Goal: Information Seeking & Learning: Learn about a topic

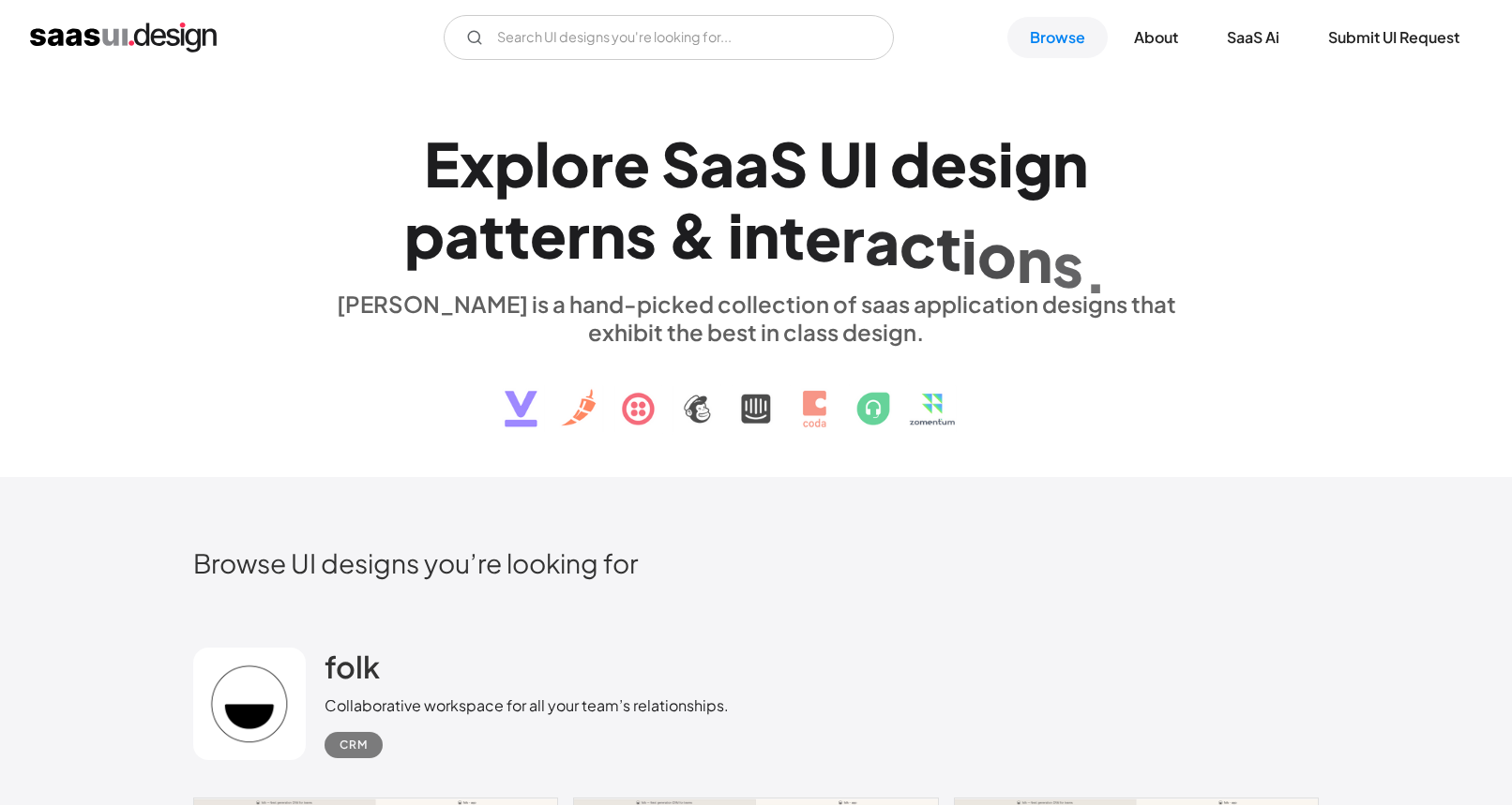
click at [523, 416] on img at bounding box center [755, 395] width 568 height 97
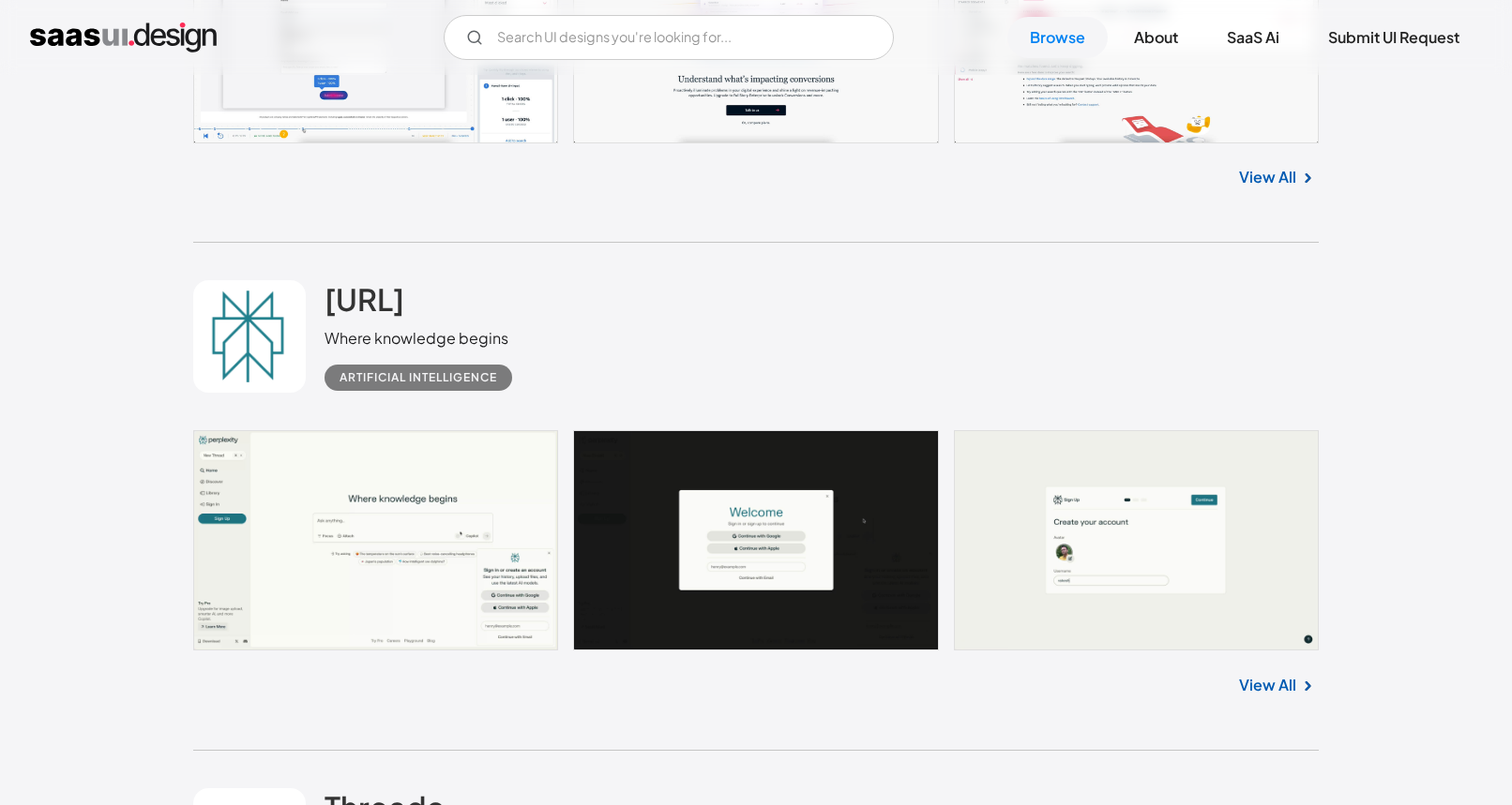
scroll to position [3188, 0]
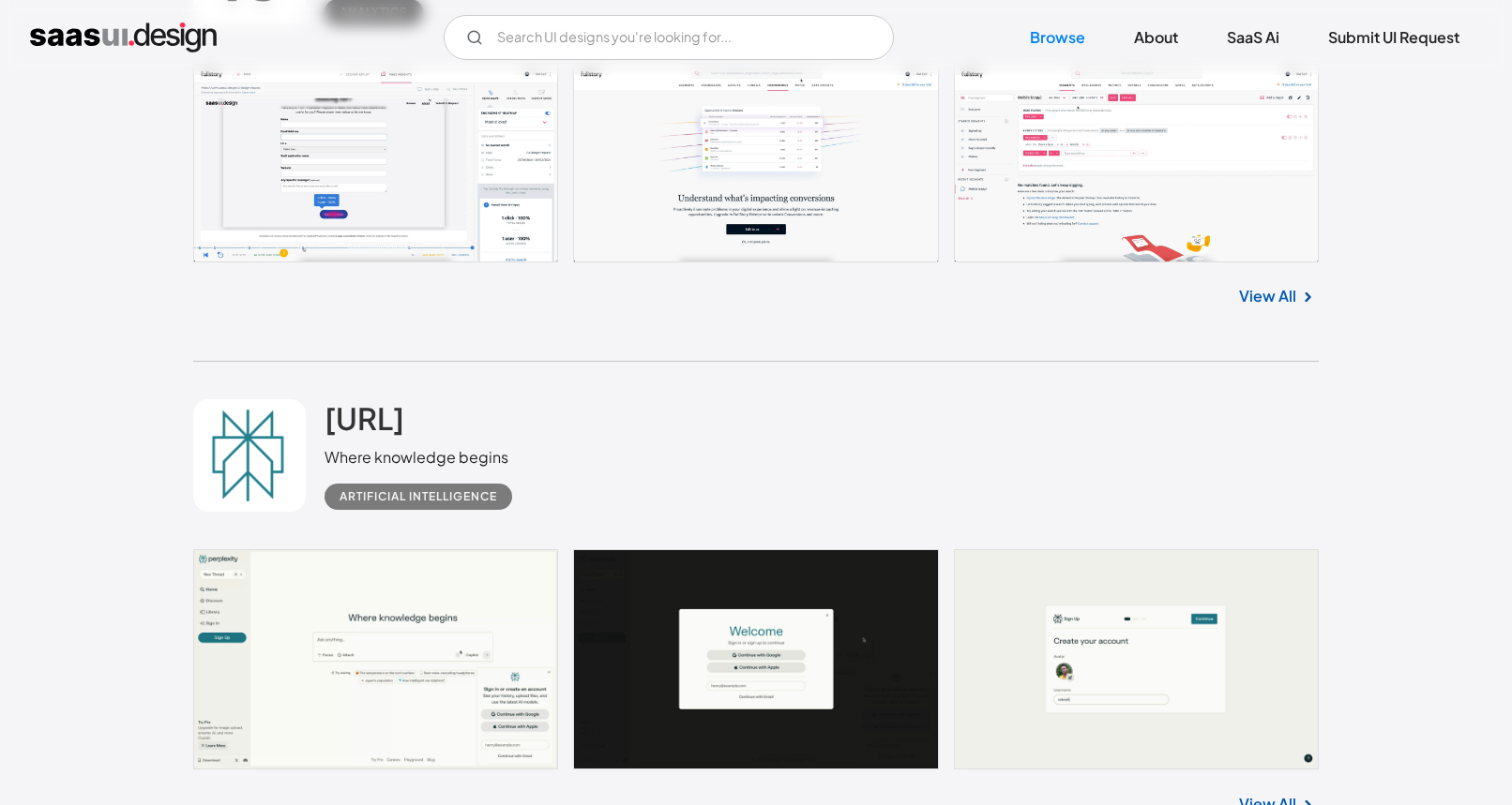
click at [430, 634] on link at bounding box center [755, 659] width 1125 height 220
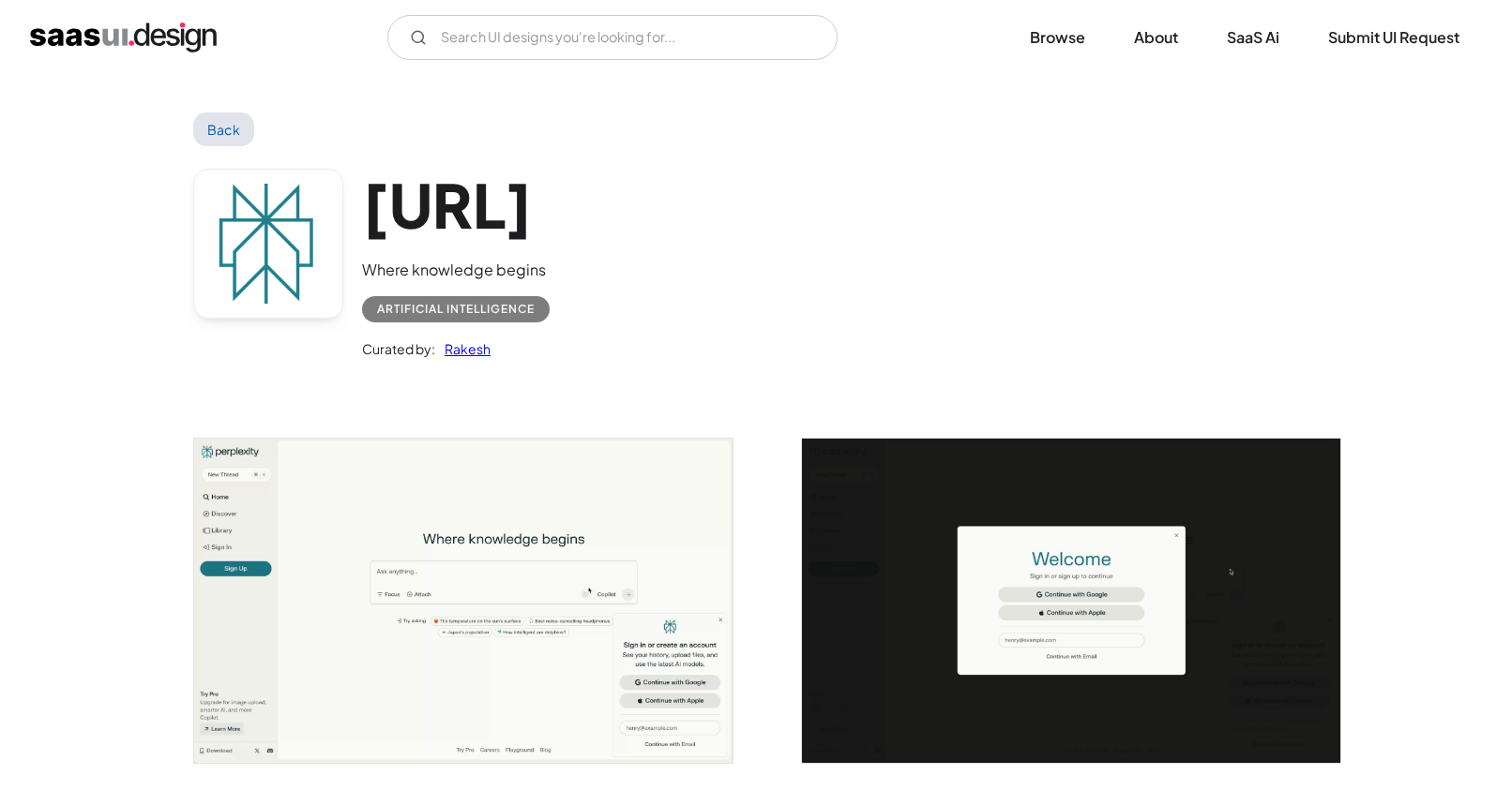
click at [483, 315] on div "Artificial Intelligence" at bounding box center [456, 309] width 158 height 23
click at [491, 497] on img "open lightbox" at bounding box center [463, 600] width 538 height 324
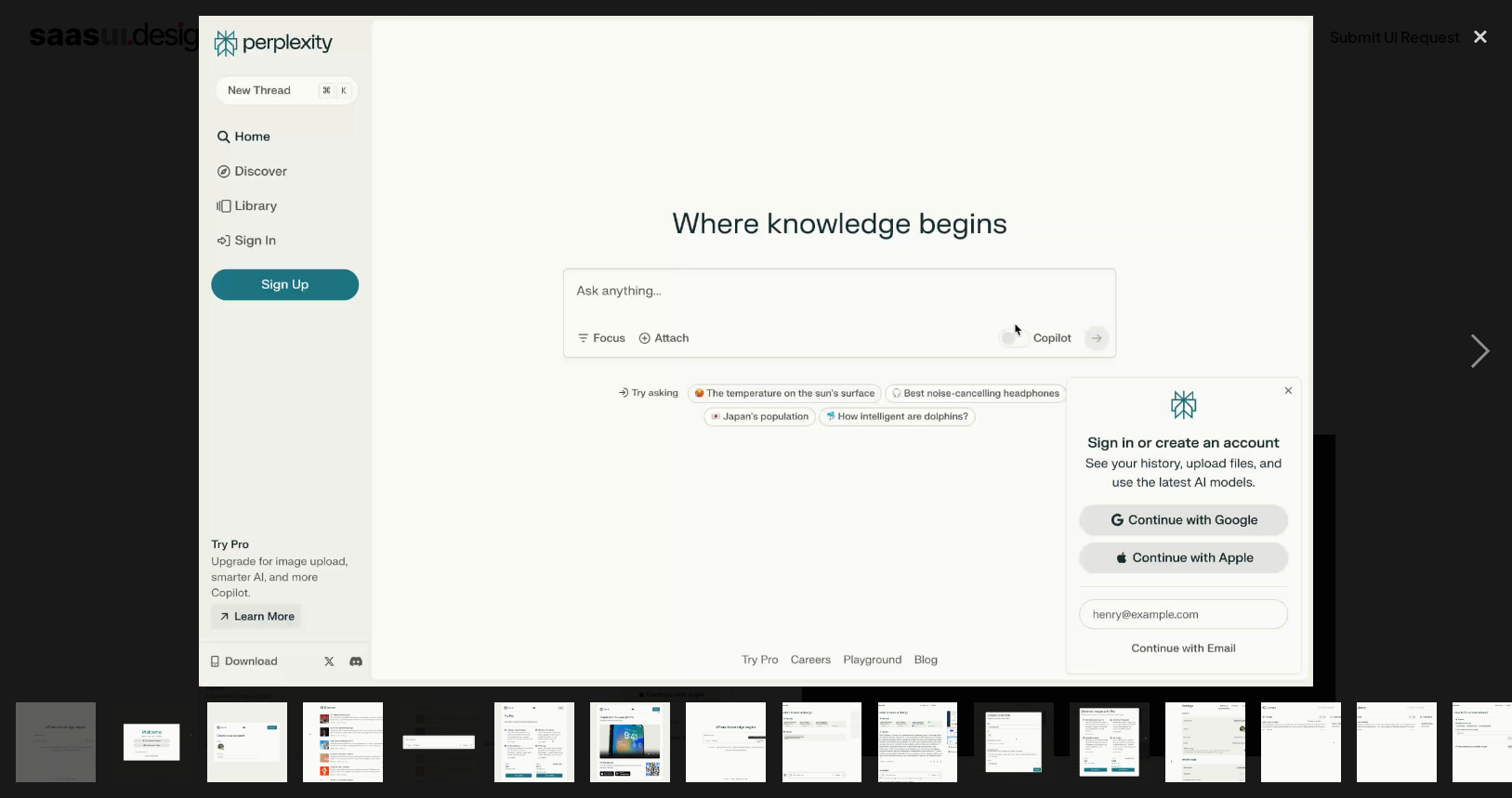
click at [487, 493] on img at bounding box center [756, 351] width 1115 height 671
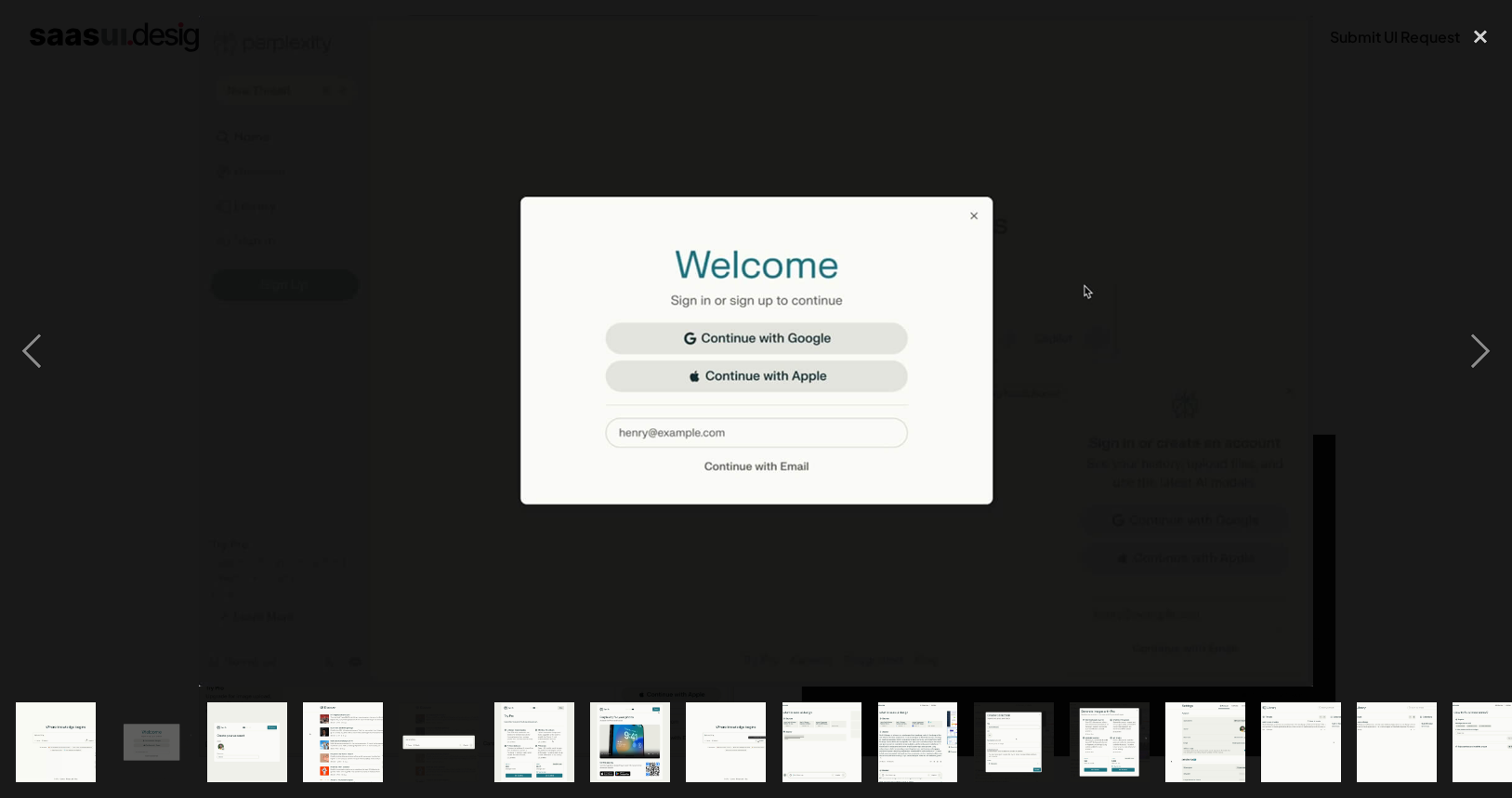
drag, startPoint x: 1397, startPoint y: 548, endPoint x: 1403, endPoint y: 533, distance: 16.2
click at [1399, 547] on div at bounding box center [756, 351] width 1512 height 671
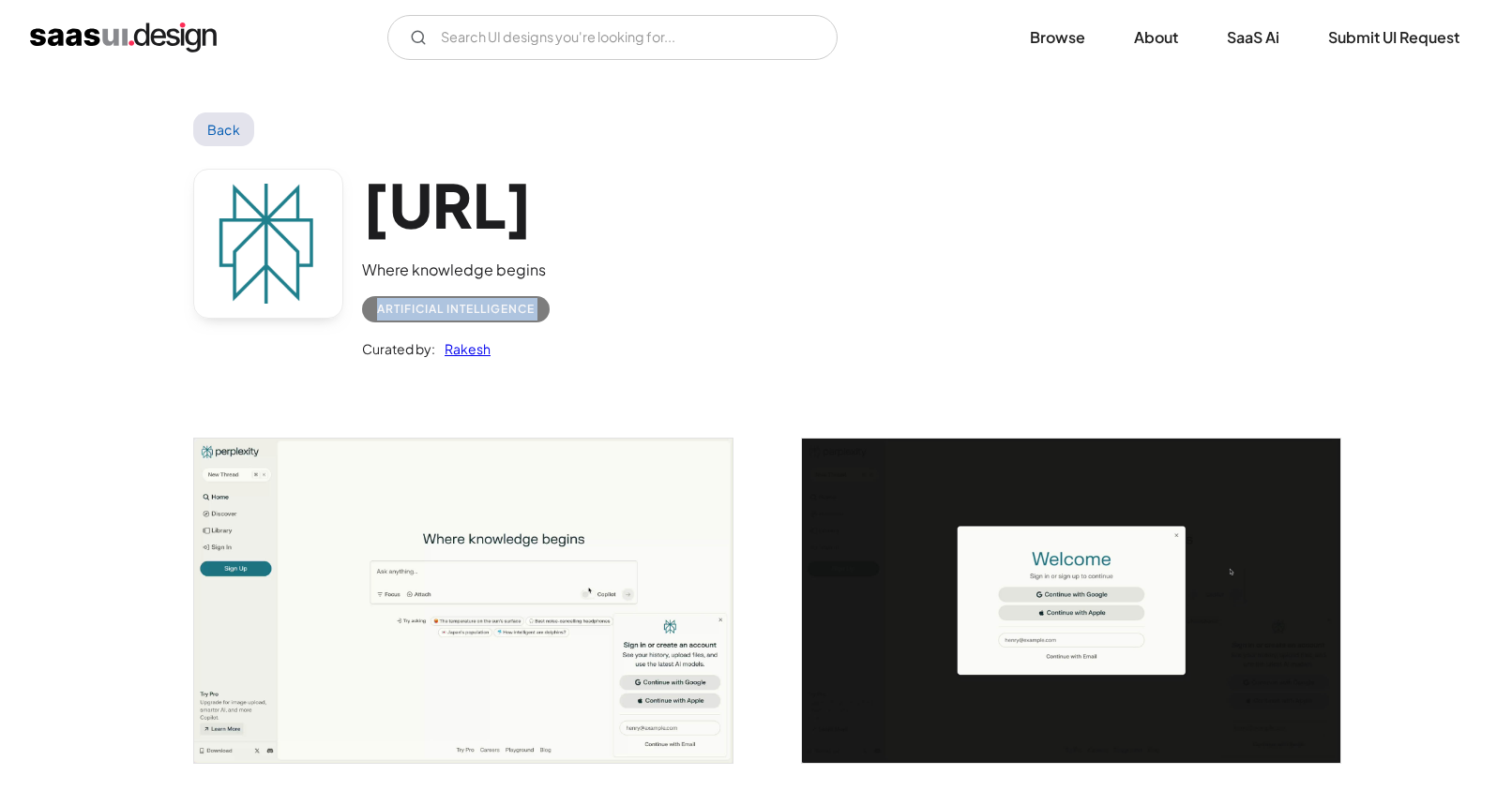
click at [240, 129] on link "Back" at bounding box center [223, 129] width 61 height 33
